Goal: Communication & Community: Answer question/provide support

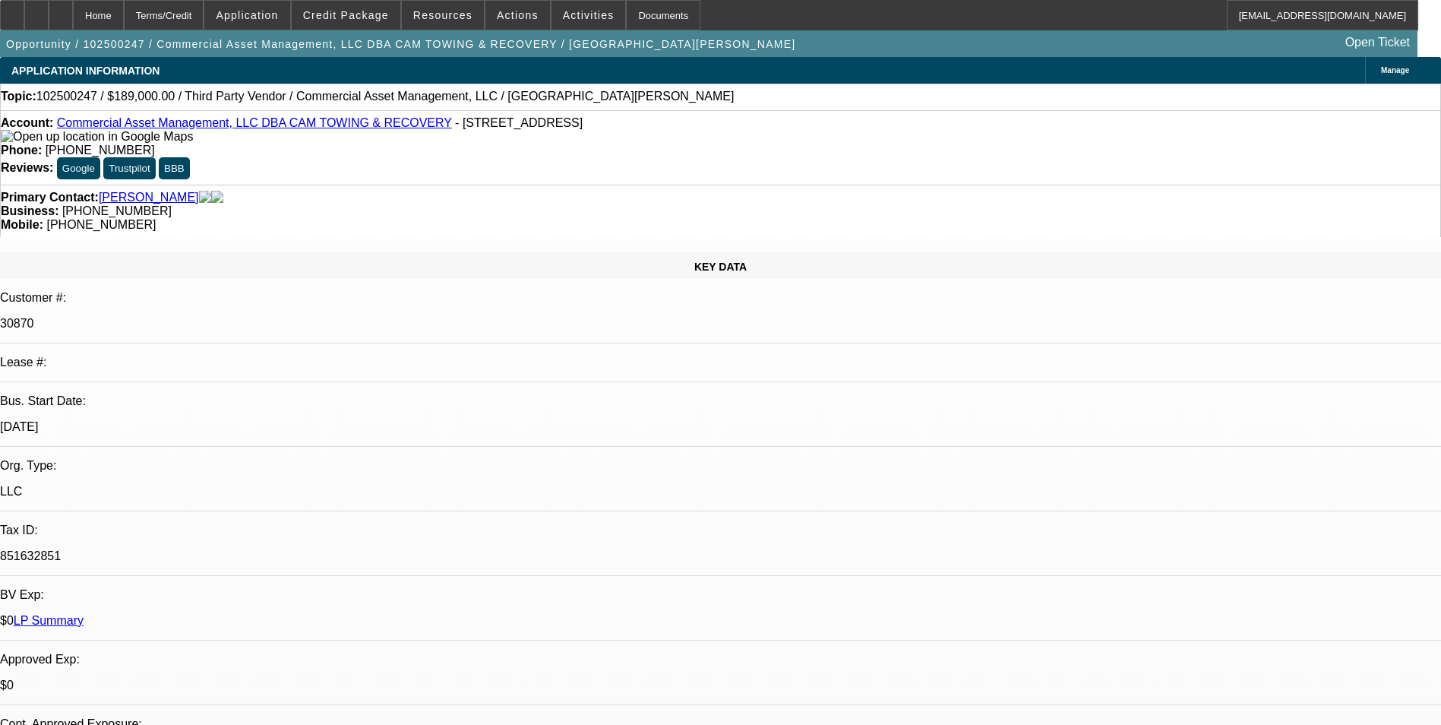
select select "0"
select select "2"
select select "0.1"
select select "1"
select select "2"
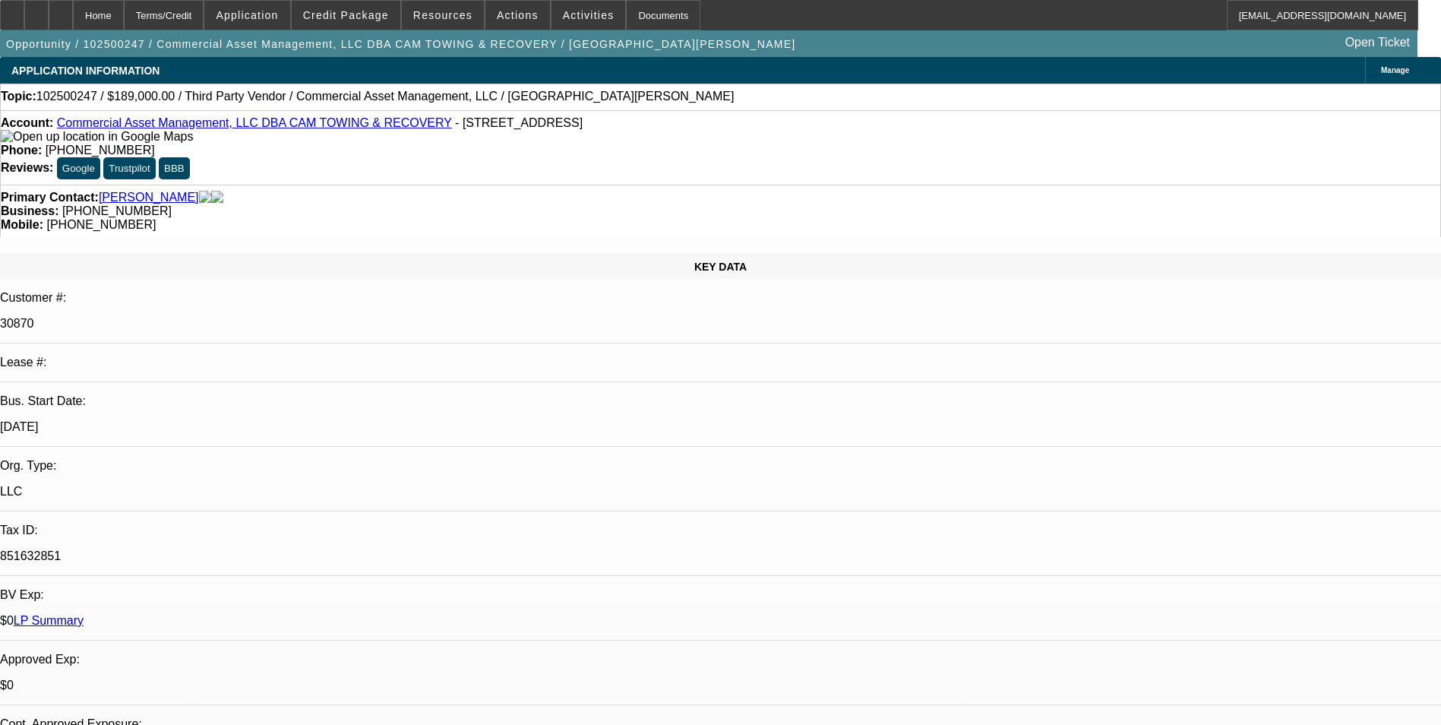
select select "4"
drag, startPoint x: 1013, startPoint y: 222, endPoint x: 1020, endPoint y: 264, distance: 43.1
radio input "true"
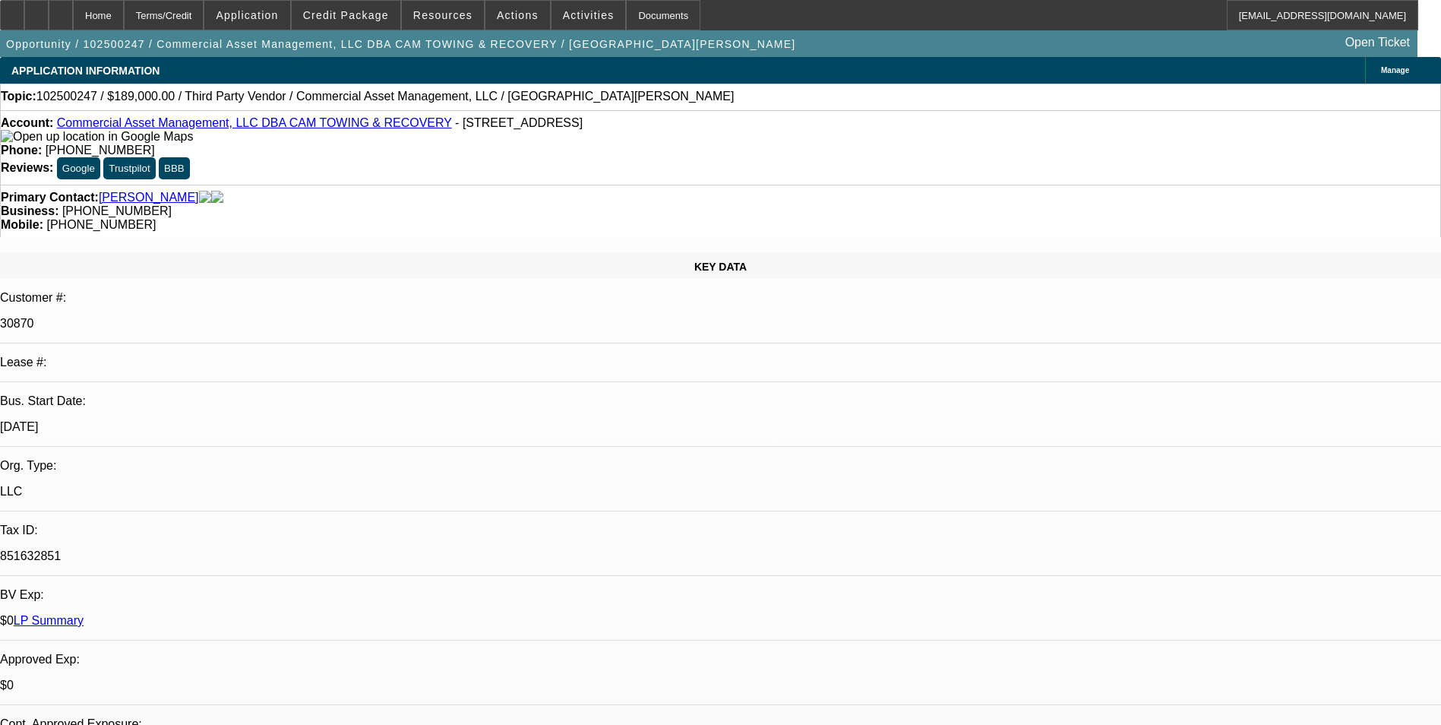
paste textarea "BFC17886-01"
type textarea "BFC17886-01-PAYMENT HISTORY WAS GOOD-ON TIME/EARLY PAID OFF"
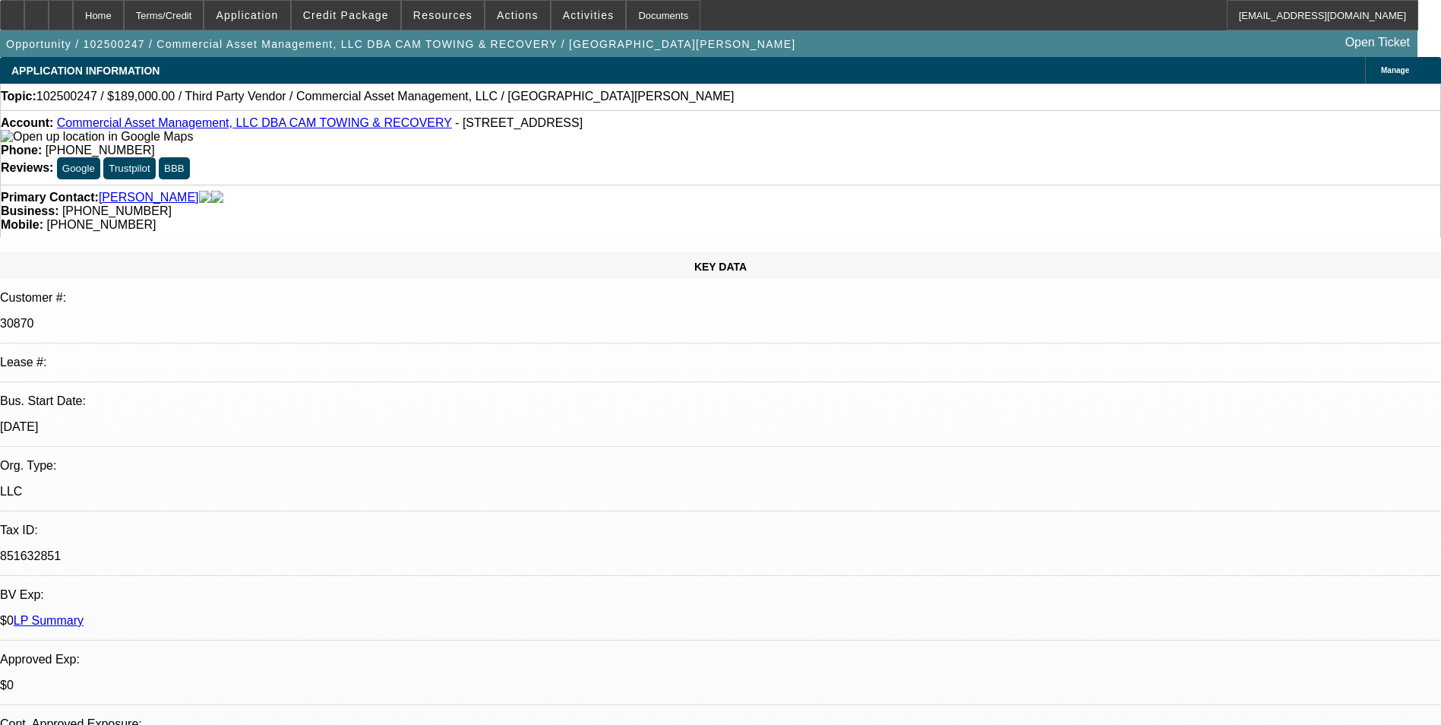
drag, startPoint x: 1326, startPoint y: 334, endPoint x: 1307, endPoint y: 323, distance: 21.8
radio input "false"
radio input "true"
select select "0"
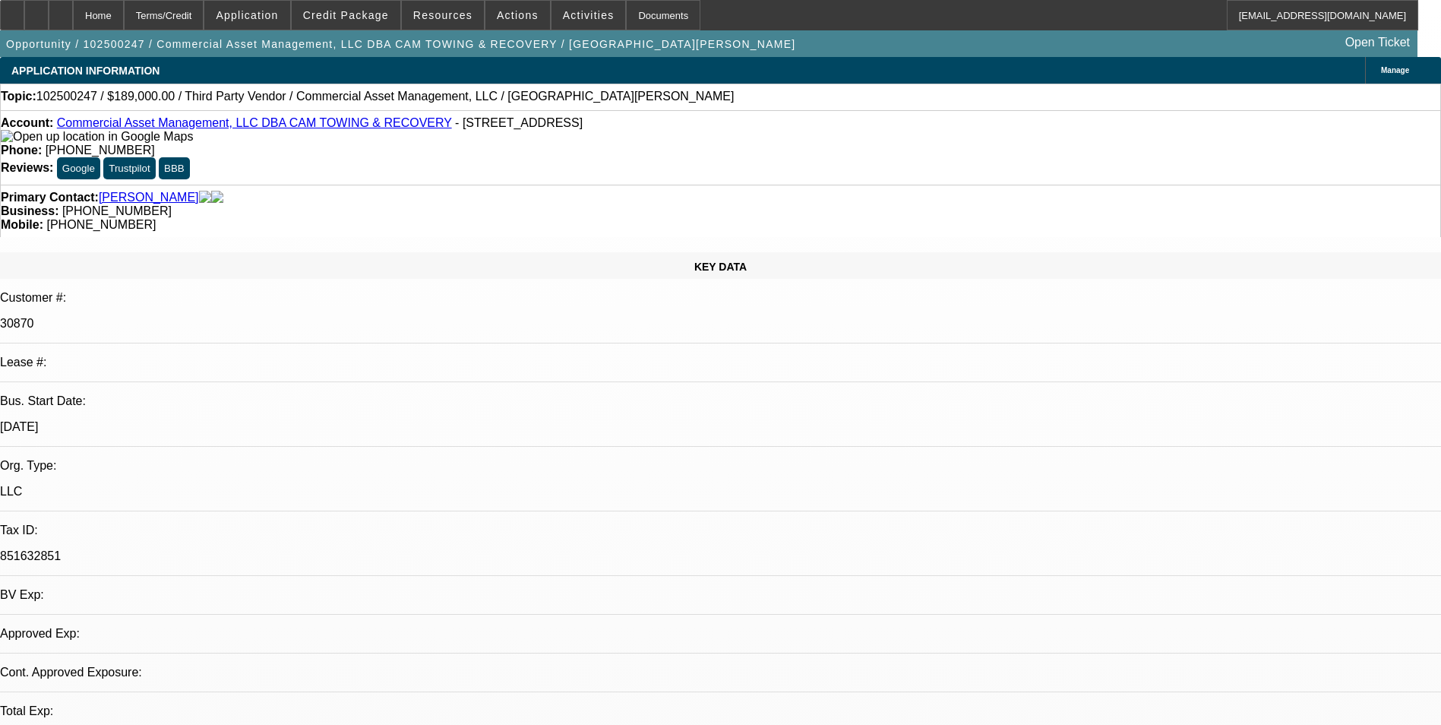
select select "2"
select select "0.1"
select select "1"
select select "2"
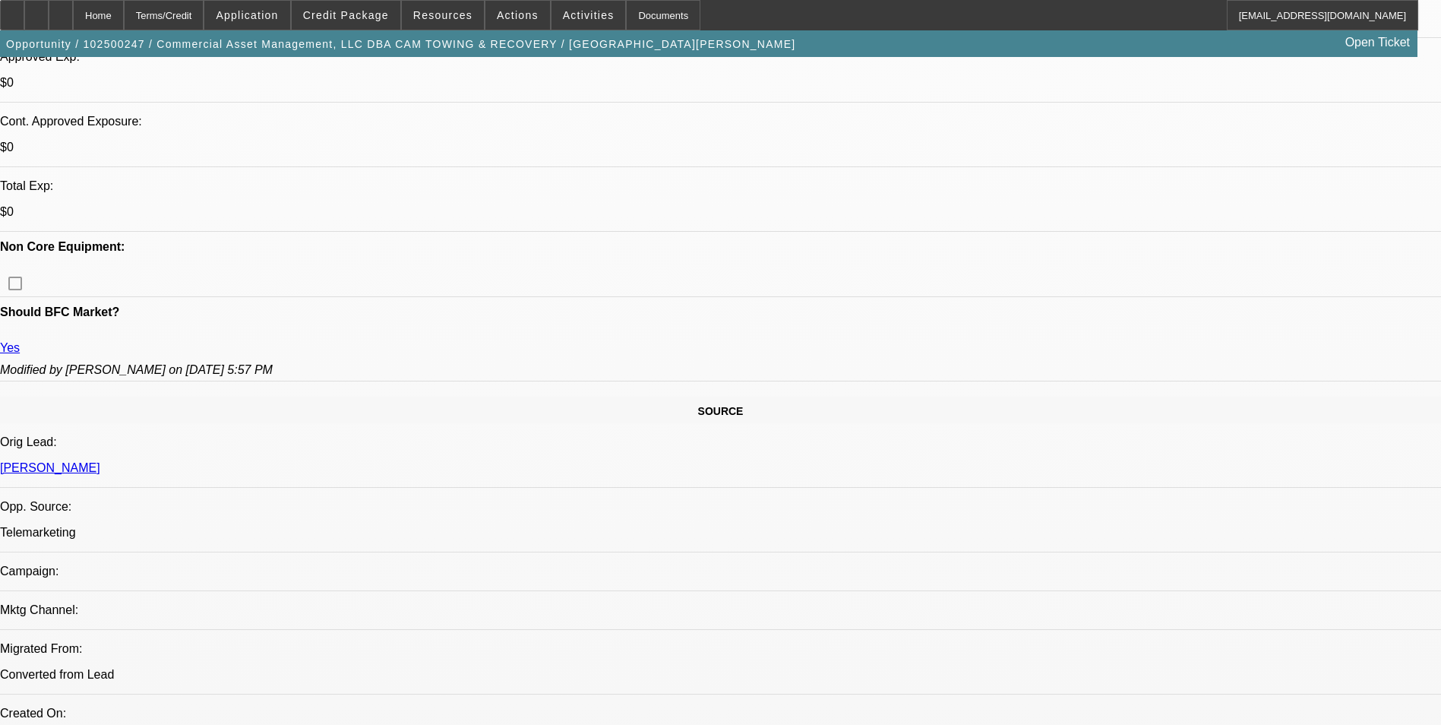
scroll to position [836, 0]
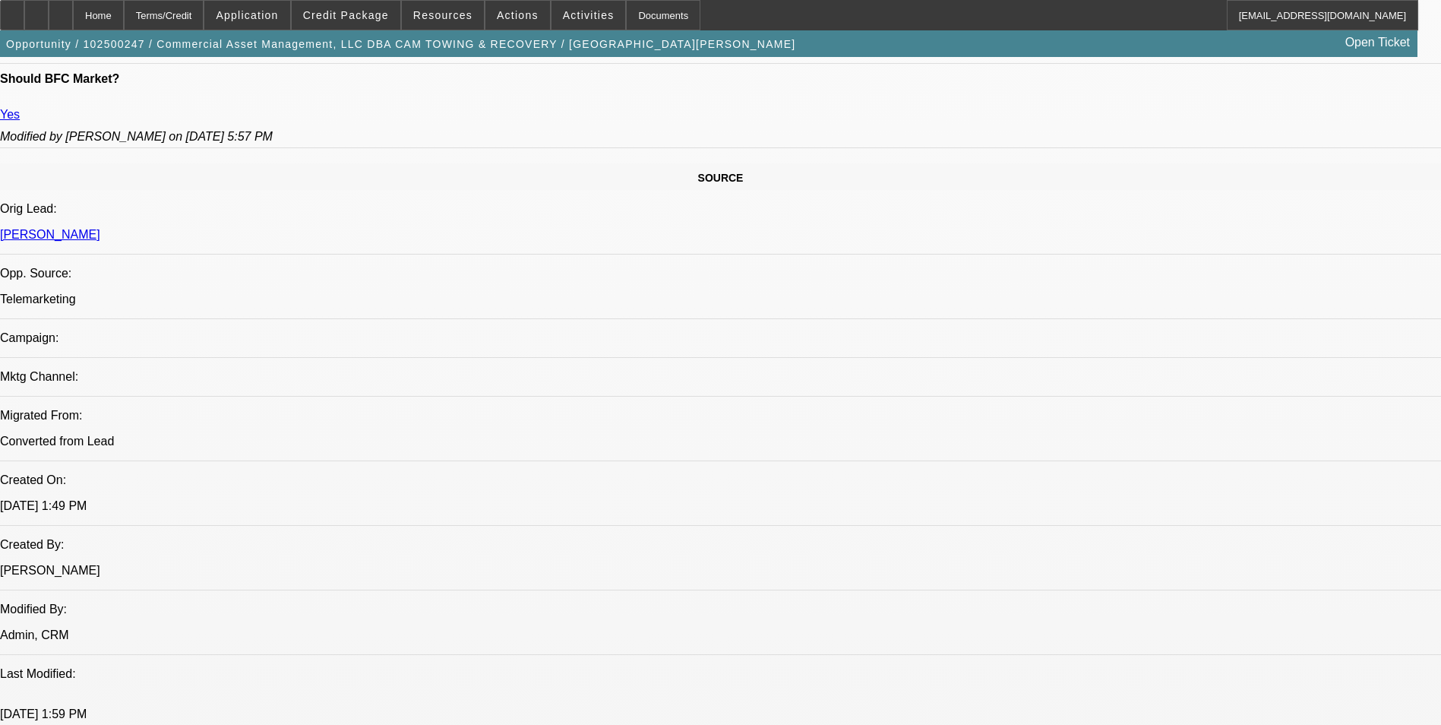
select select "4"
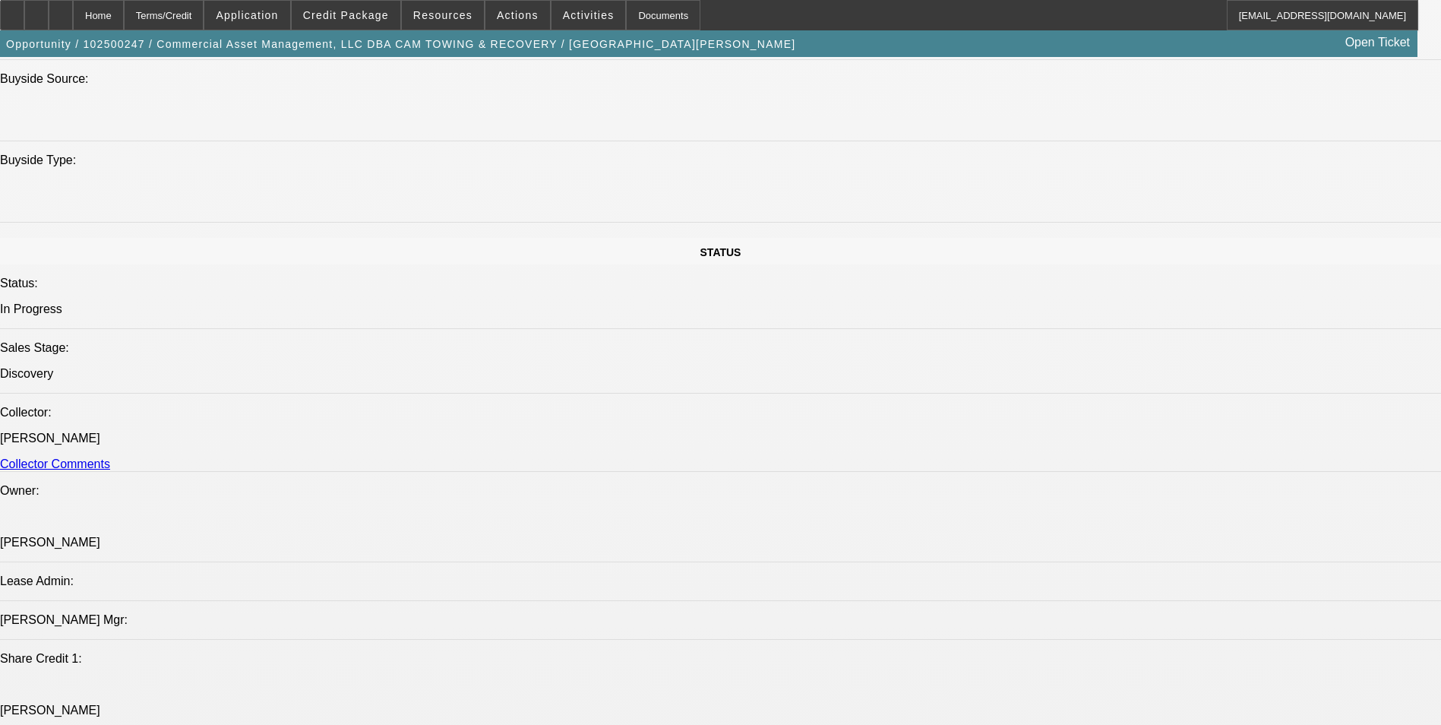
scroll to position [1520, 0]
